Goal: Find specific page/section: Find specific page/section

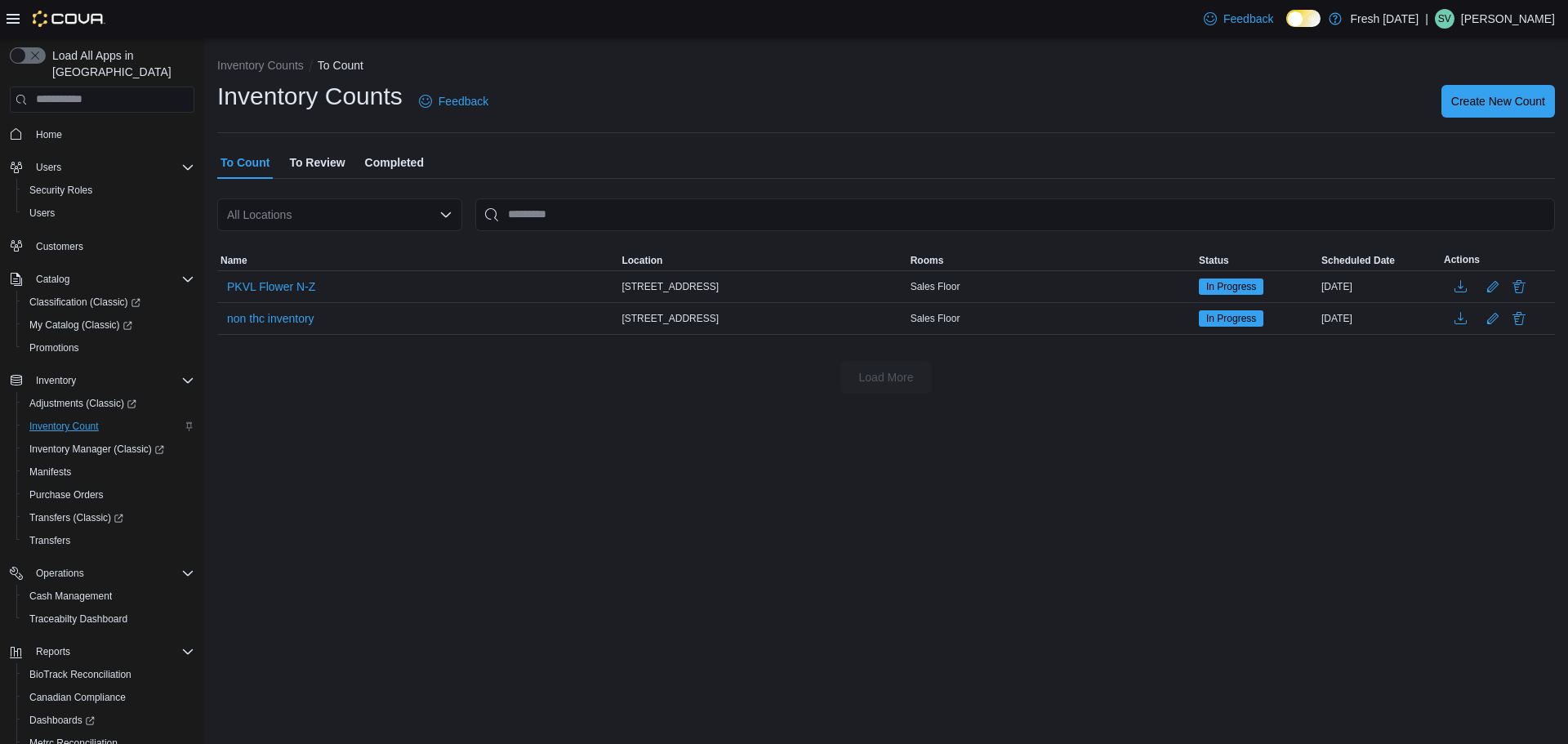
scroll to position [98, 0]
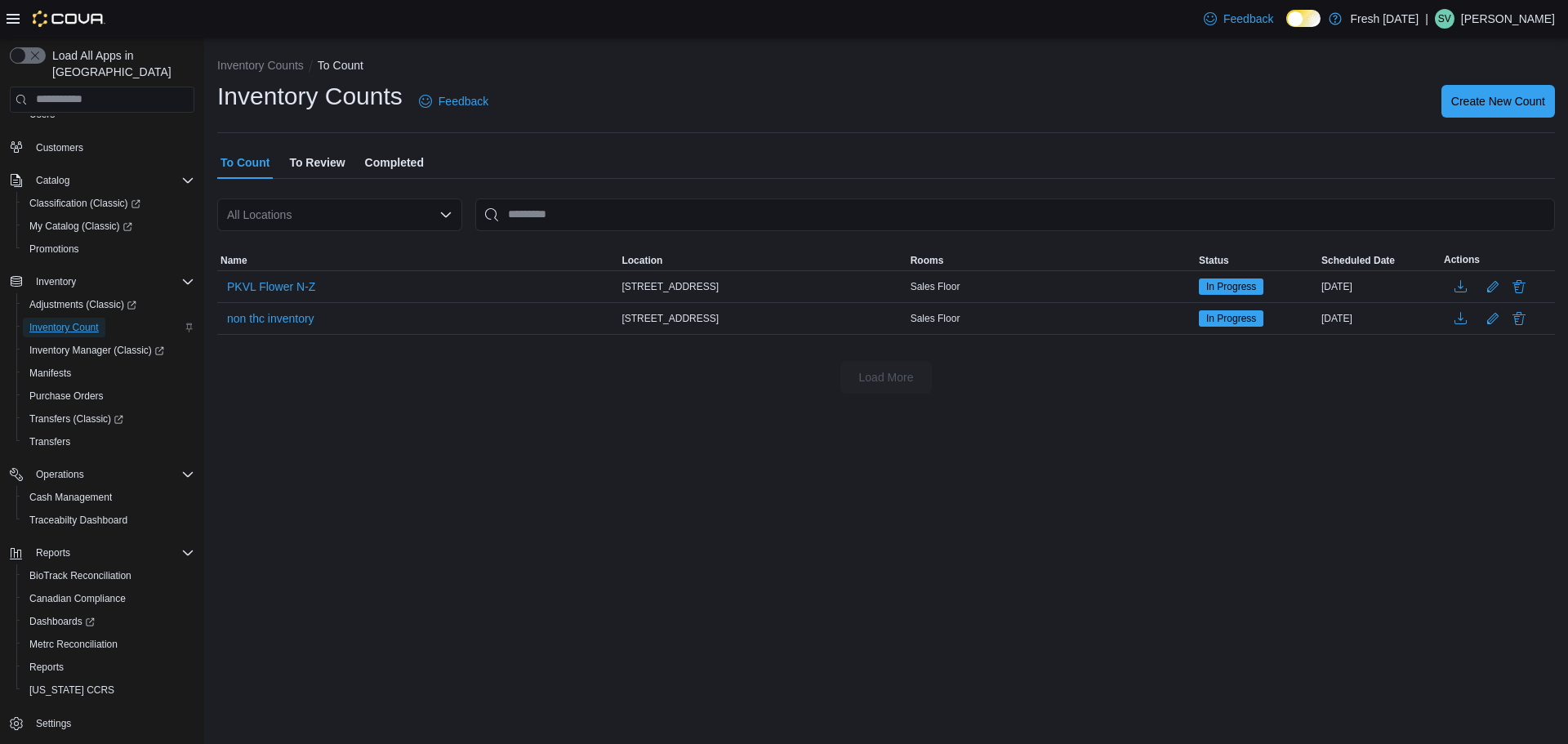
click at [82, 321] on span "Inventory Count" at bounding box center [64, 327] width 69 height 13
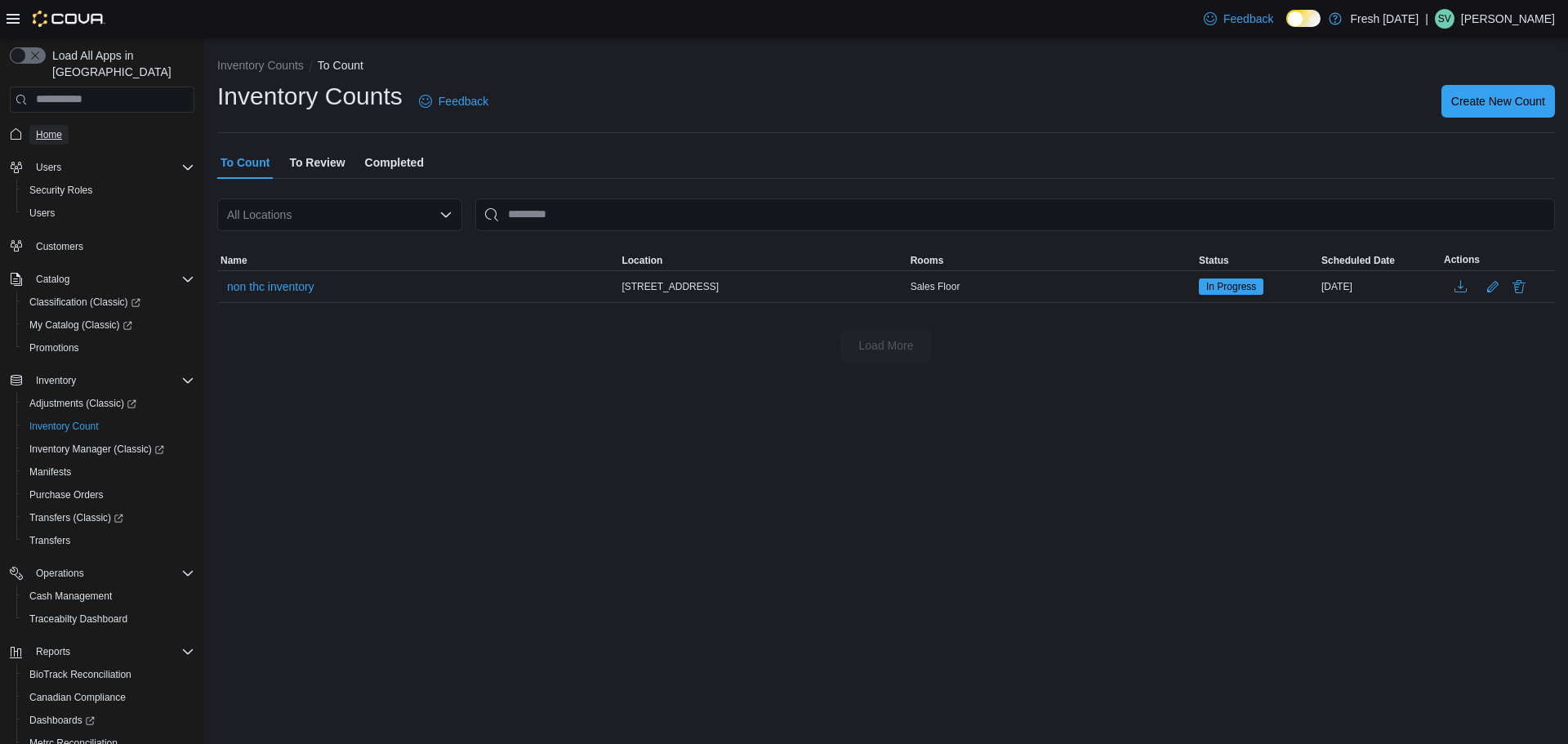
click at [62, 125] on link "Home" at bounding box center [48, 135] width 39 height 20
